Goal: Information Seeking & Learning: Learn about a topic

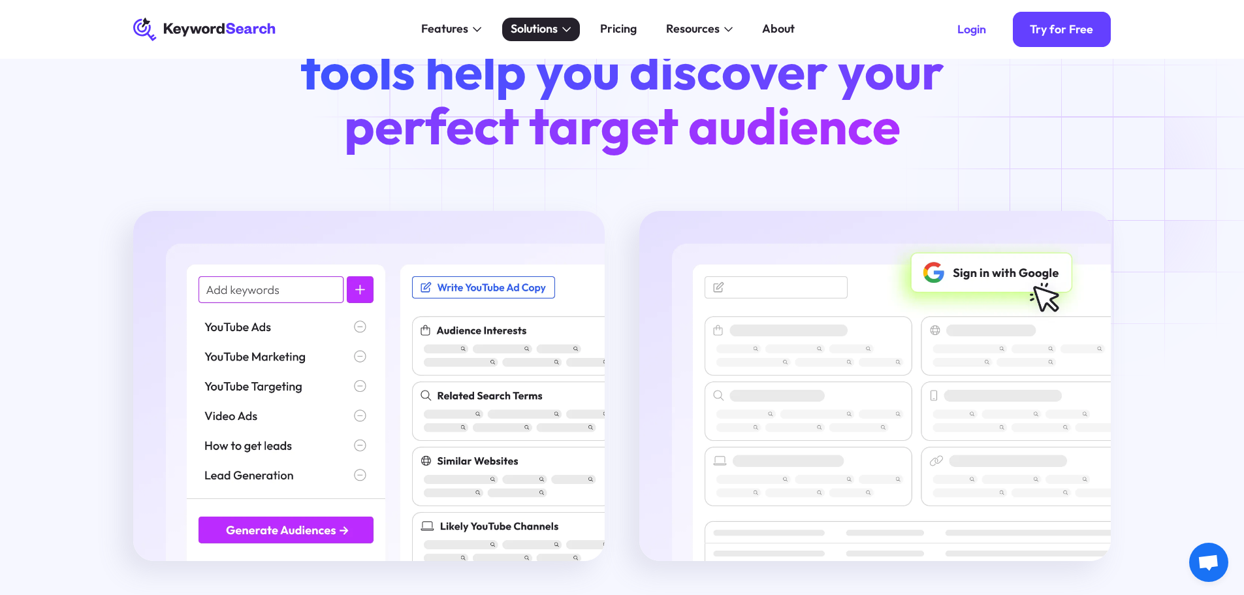
scroll to position [1437, 0]
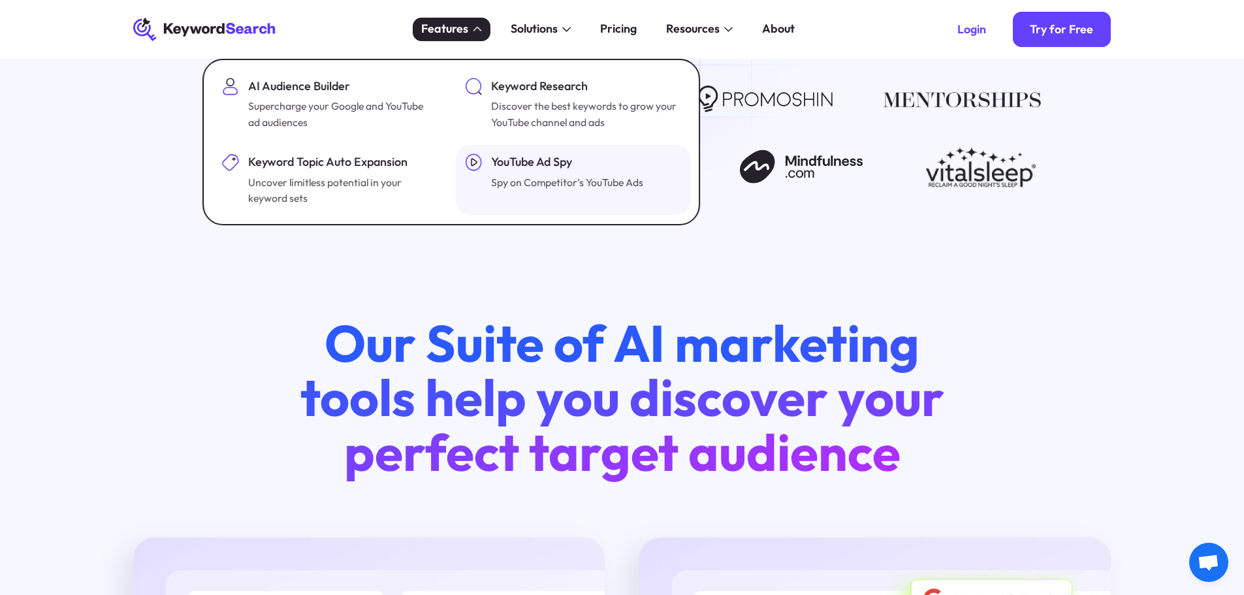
click at [592, 161] on div "YouTube Ad Spy" at bounding box center [567, 162] width 152 height 18
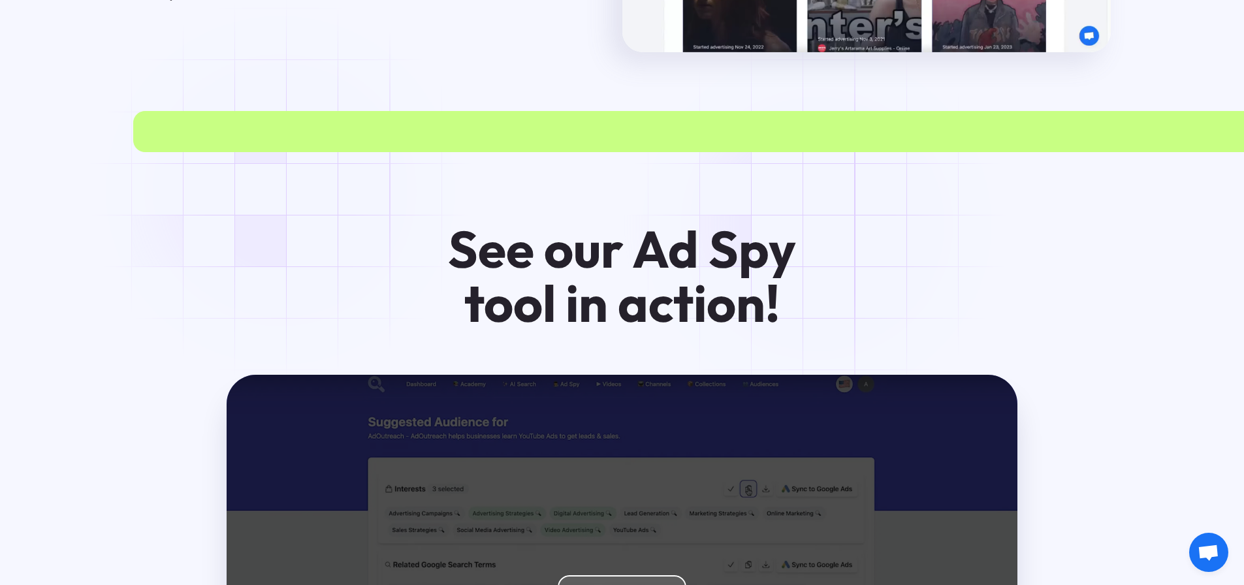
scroll to position [2220, 0]
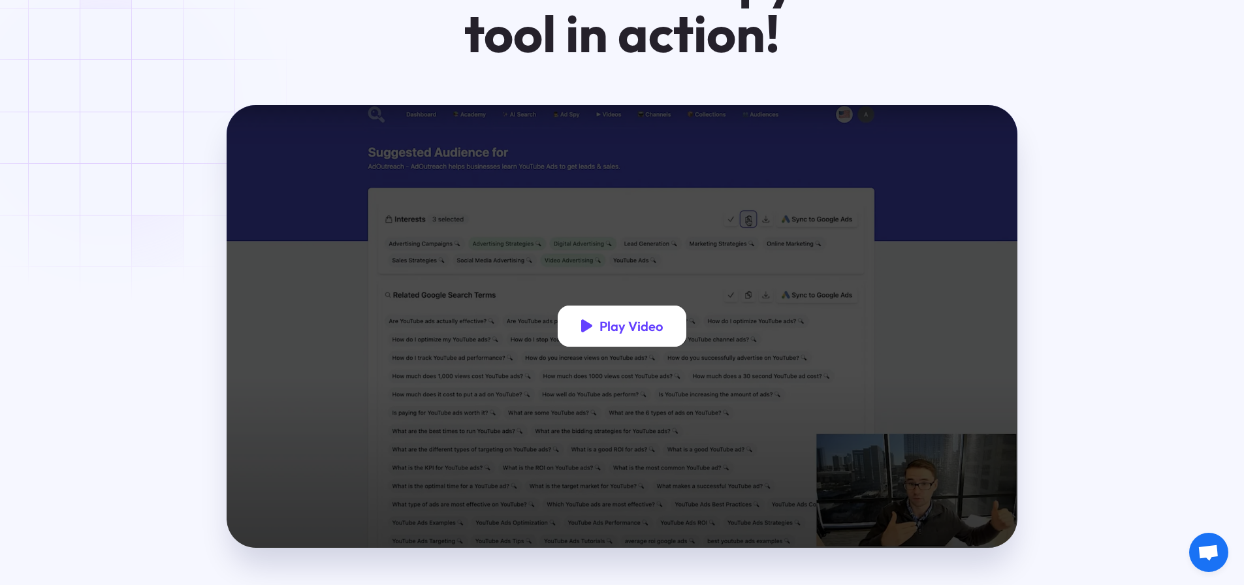
click at [587, 334] on icon "open lightbox" at bounding box center [587, 327] width 12 height 14
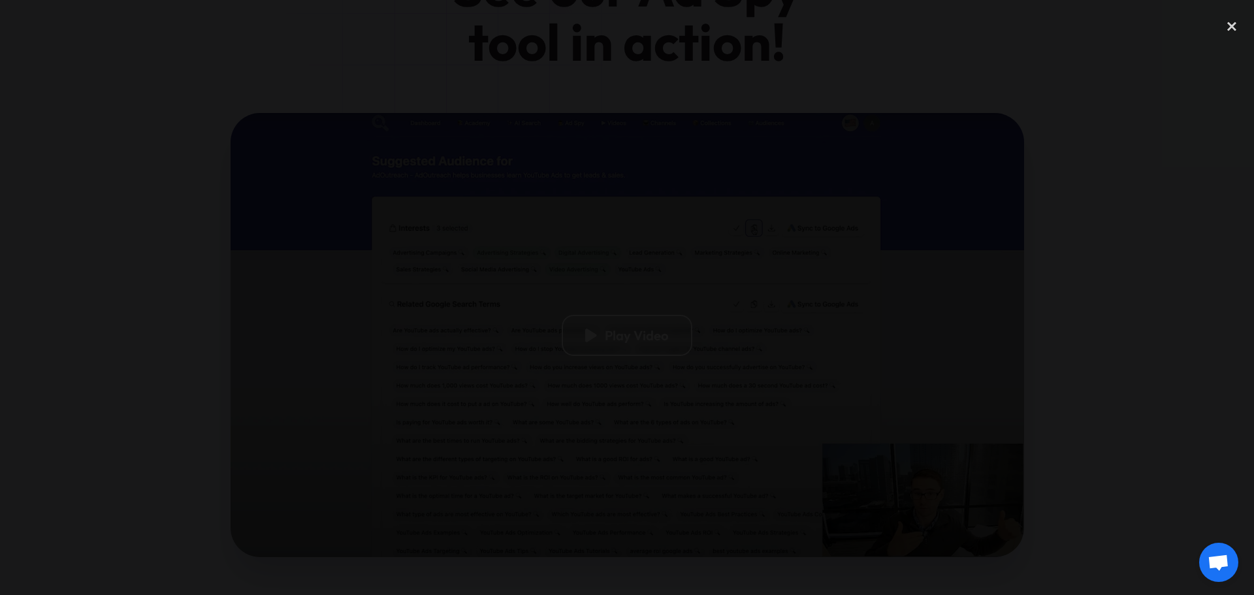
click at [383, 85] on div at bounding box center [627, 297] width 1254 height 571
